Goal: Task Accomplishment & Management: Complete application form

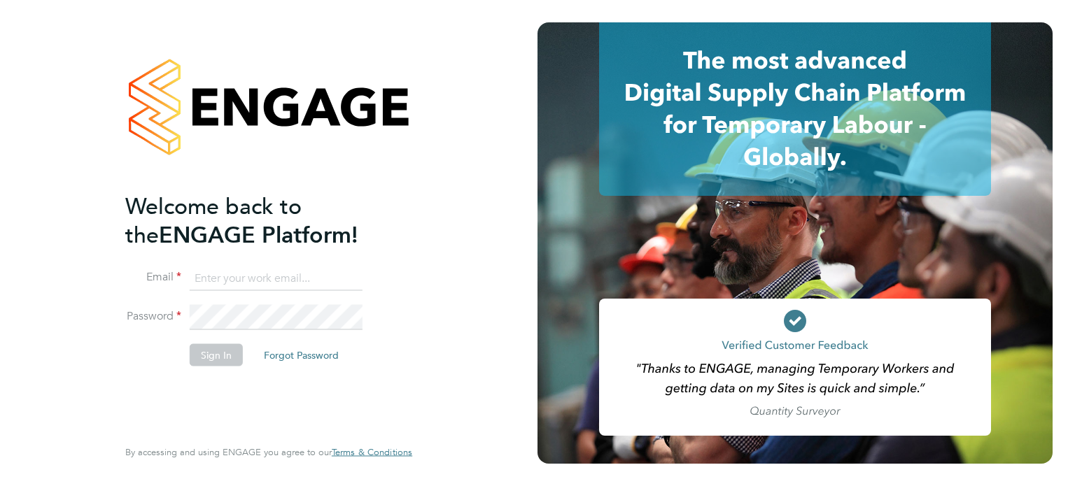
type input "[PERSON_NAME][EMAIL_ADDRESS][PERSON_NAME][DOMAIN_NAME]"
click at [195, 355] on button "Sign In" at bounding box center [216, 355] width 53 height 22
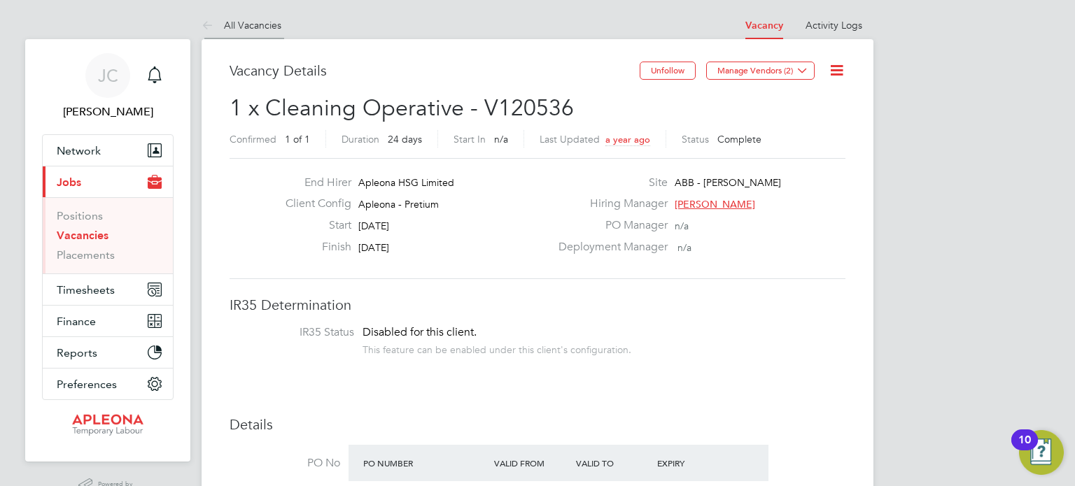
click at [222, 24] on link "All Vacancies" at bounding box center [242, 25] width 80 height 13
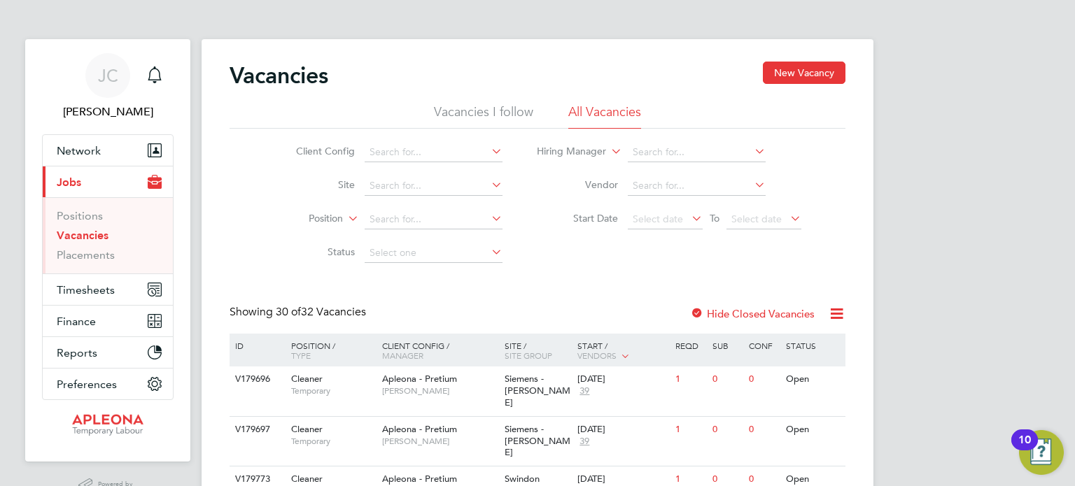
drag, startPoint x: 302, startPoint y: 1, endPoint x: 233, endPoint y: 9, distance: 69.1
click at [619, 111] on li "All Vacancies" at bounding box center [604, 116] width 73 height 25
drag, startPoint x: 392, startPoint y: 1, endPoint x: 941, endPoint y: 50, distance: 551.5
